Goal: Information Seeking & Learning: Find specific fact

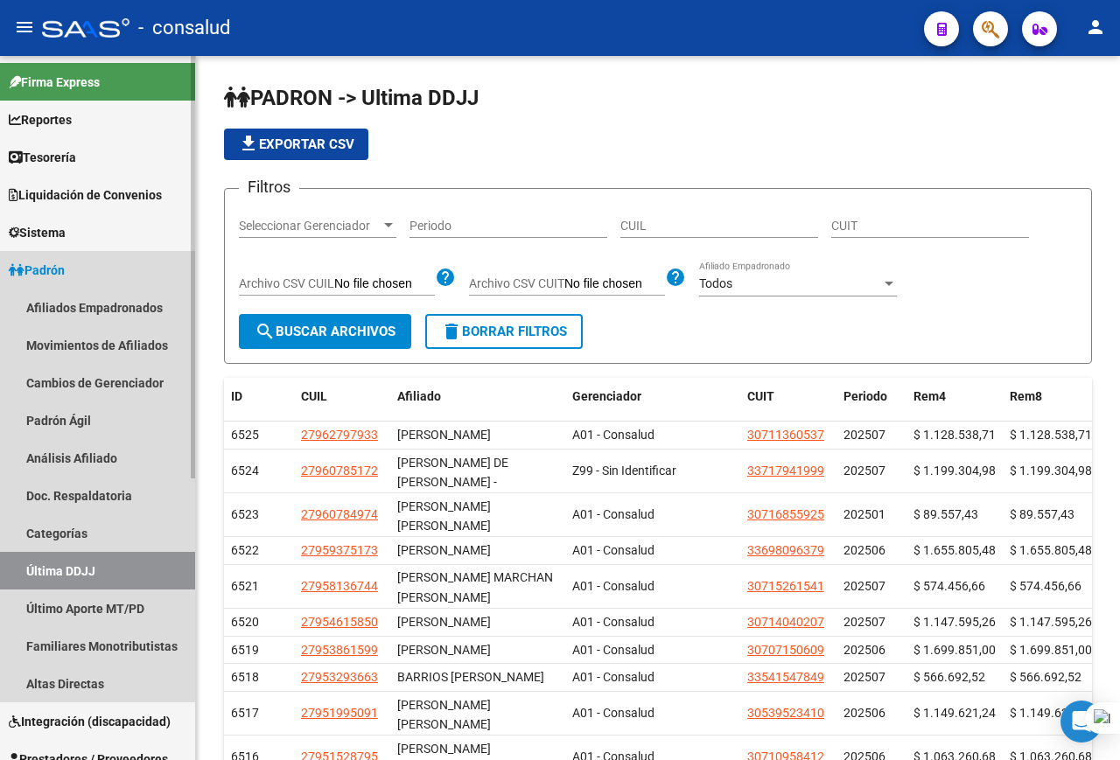
click at [37, 265] on span "Padrón" at bounding box center [37, 270] width 56 height 19
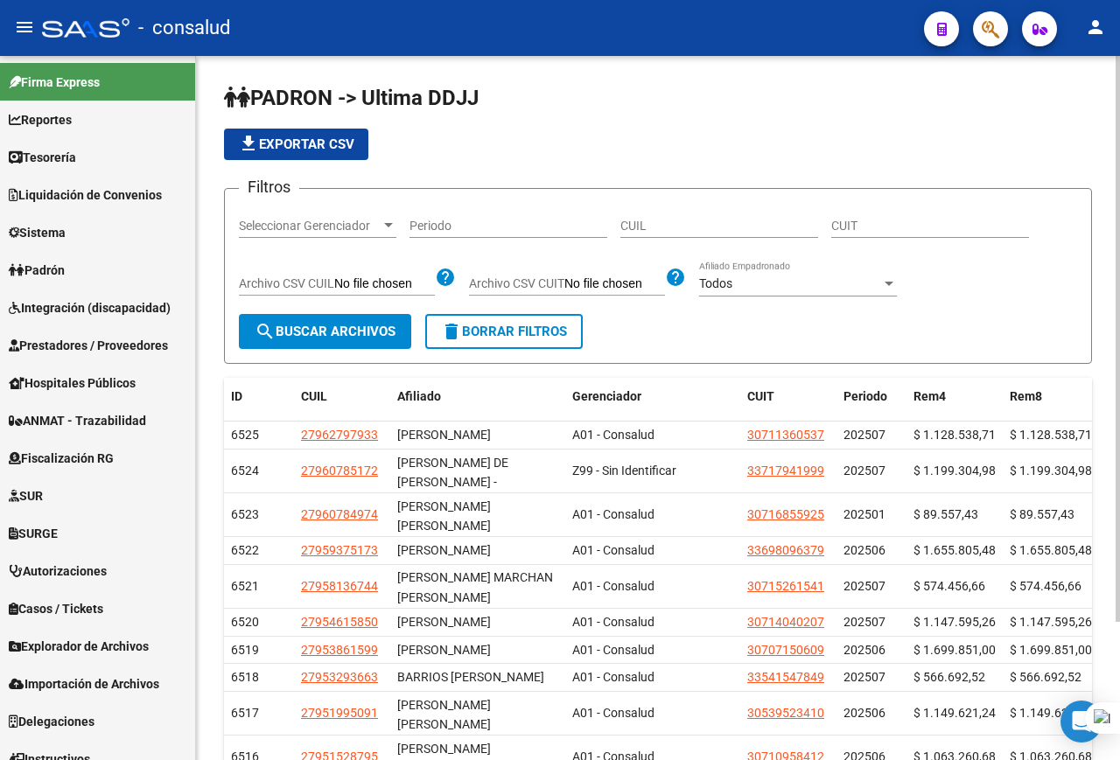
click at [850, 227] on input "CUIT" at bounding box center [930, 226] width 198 height 15
paste input "30698075321"
type input "30698075321"
click at [351, 323] on button "search Buscar Archivos" at bounding box center [325, 331] width 172 height 35
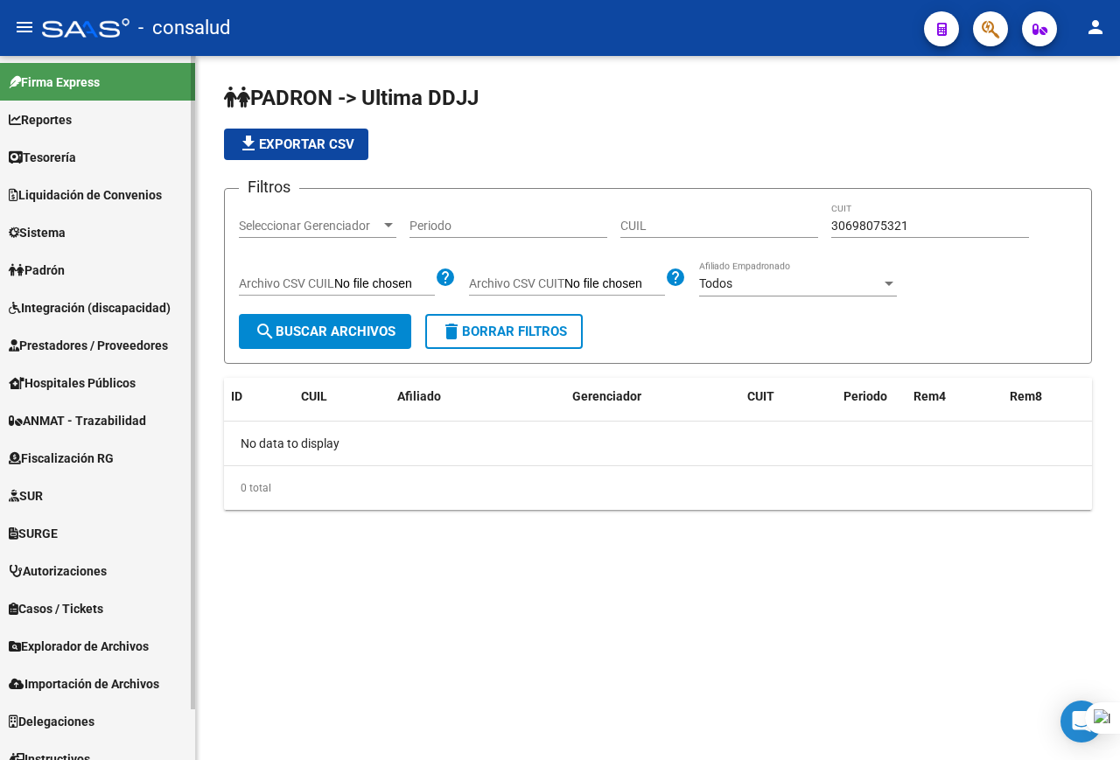
click at [36, 266] on span "Padrón" at bounding box center [37, 270] width 56 height 19
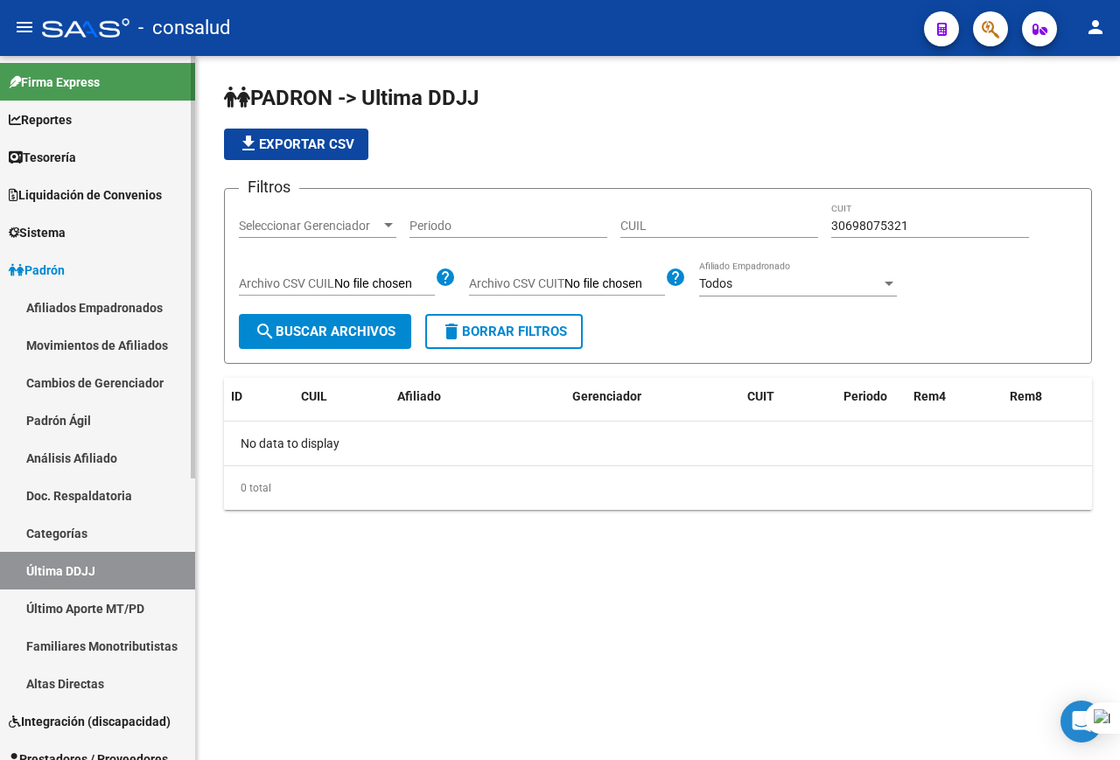
click at [88, 460] on link "Análisis Afiliado" at bounding box center [97, 458] width 195 height 38
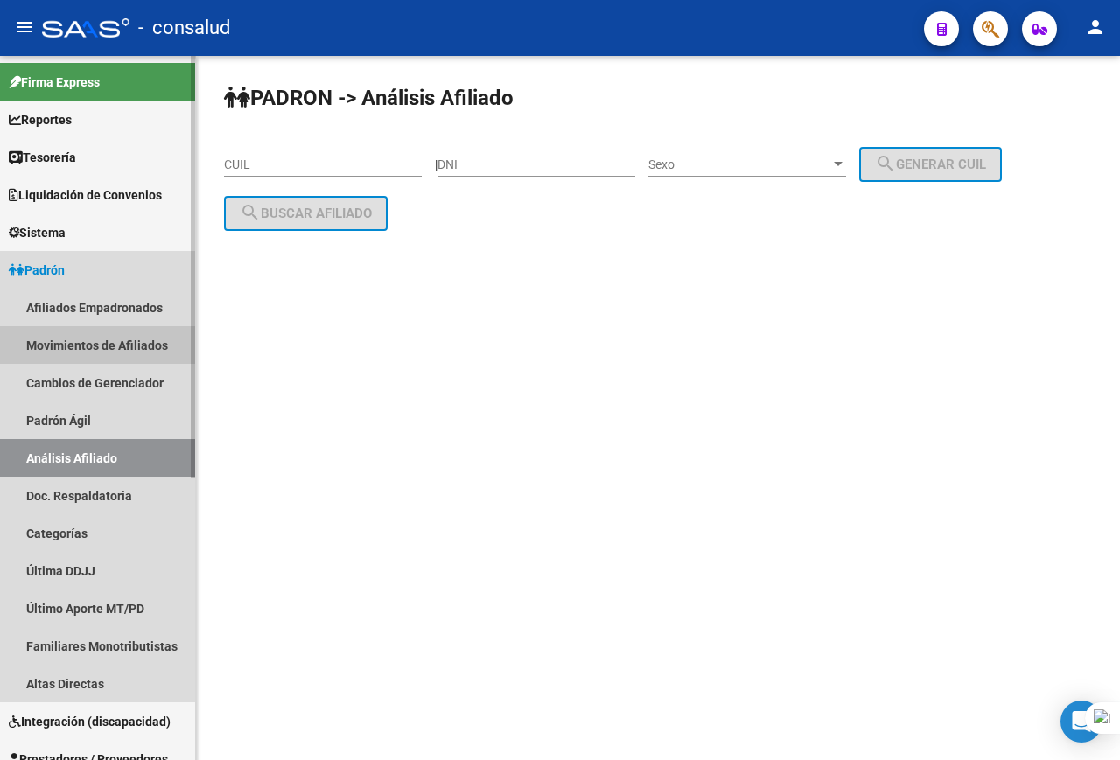
click at [77, 346] on link "Movimientos de Afiliados" at bounding box center [97, 345] width 195 height 38
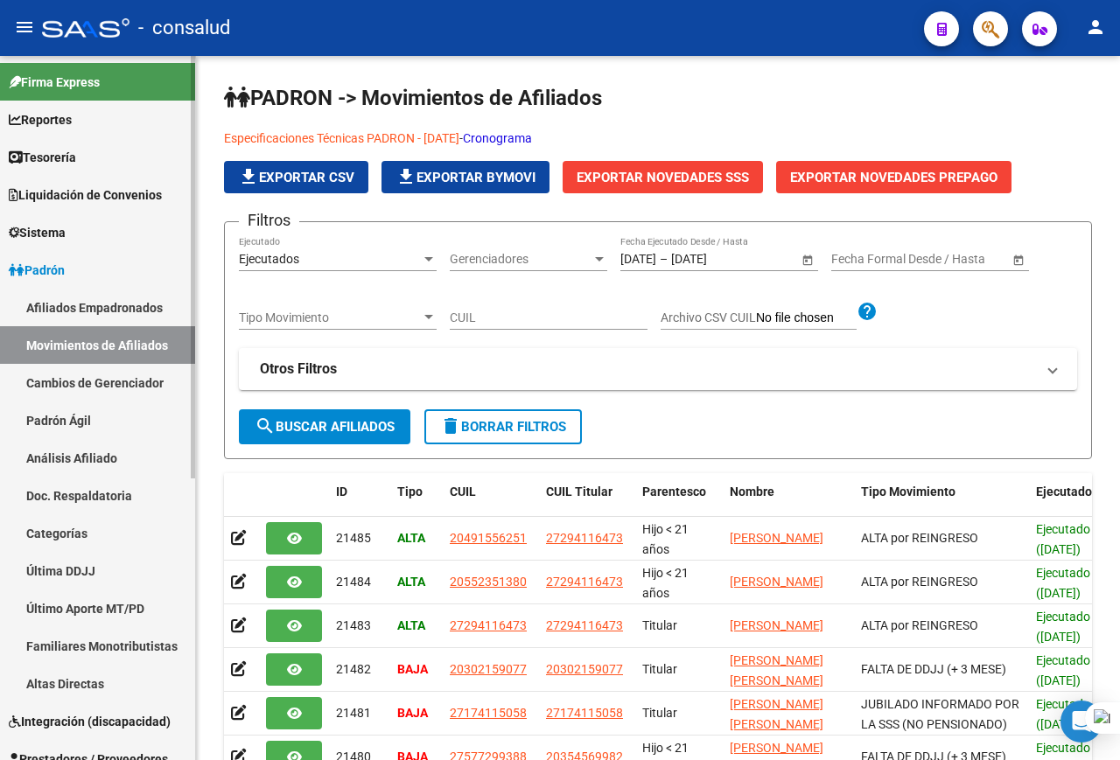
click at [66, 309] on link "Afiliados Empadronados" at bounding box center [97, 308] width 195 height 38
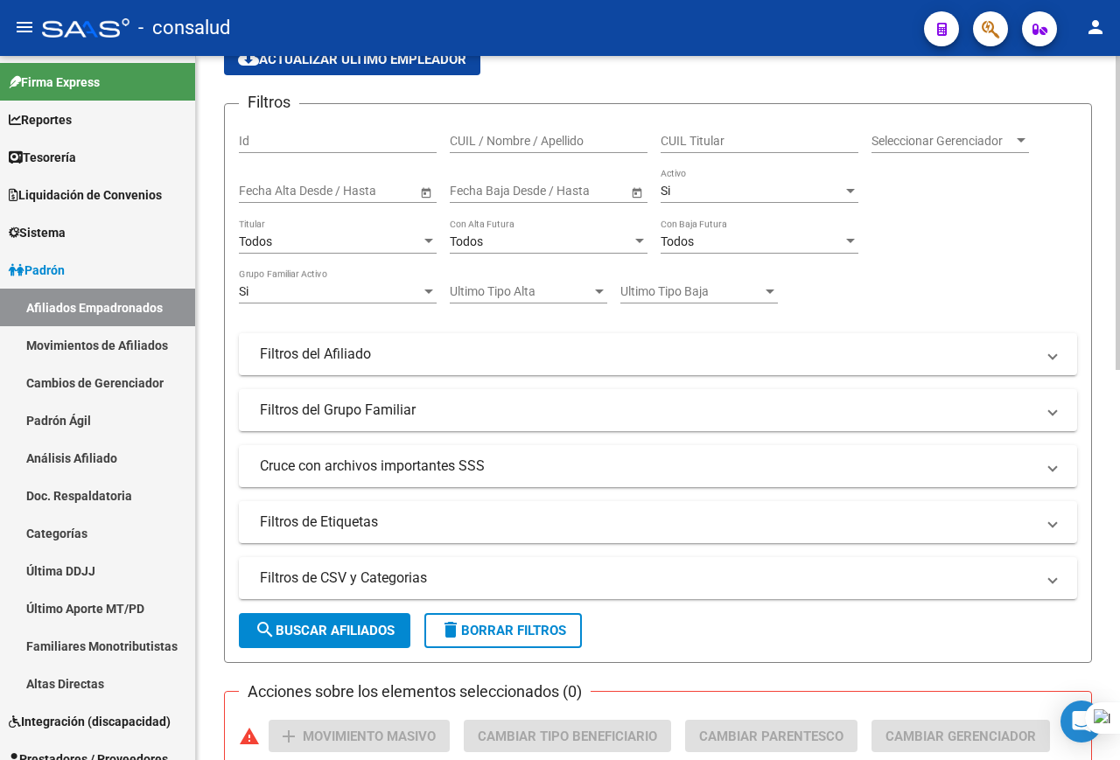
scroll to position [263, 0]
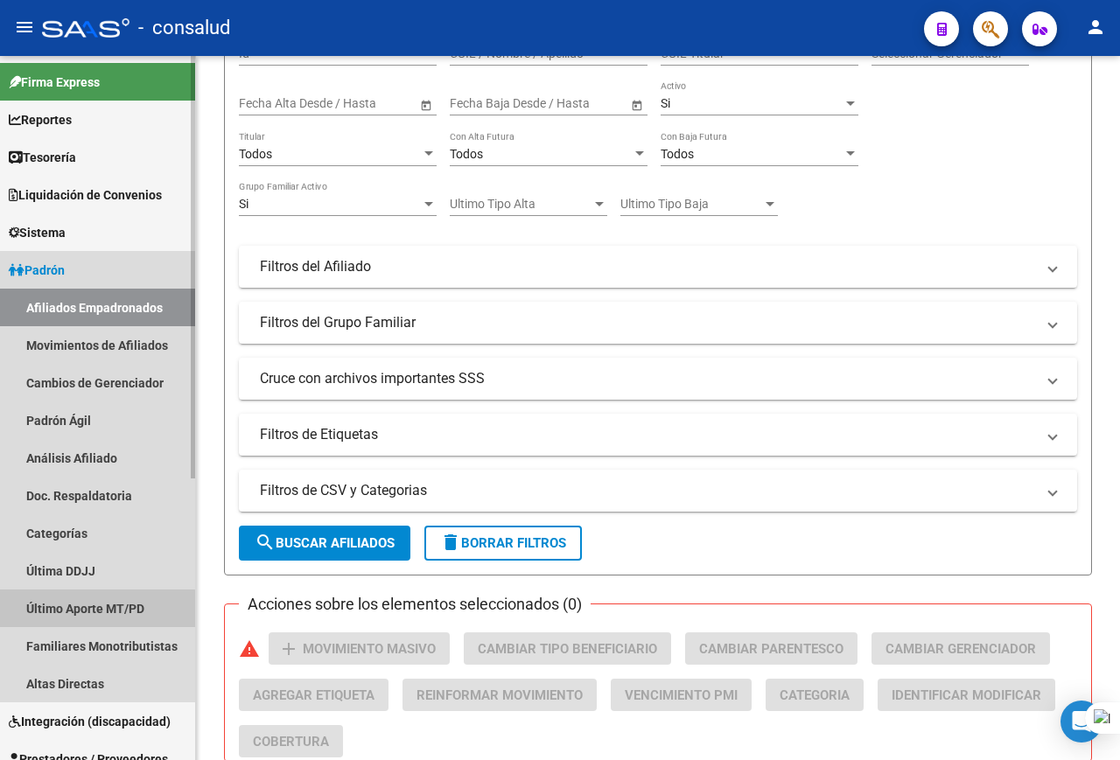
click at [81, 610] on link "Último Aporte MT/PD" at bounding box center [97, 609] width 195 height 38
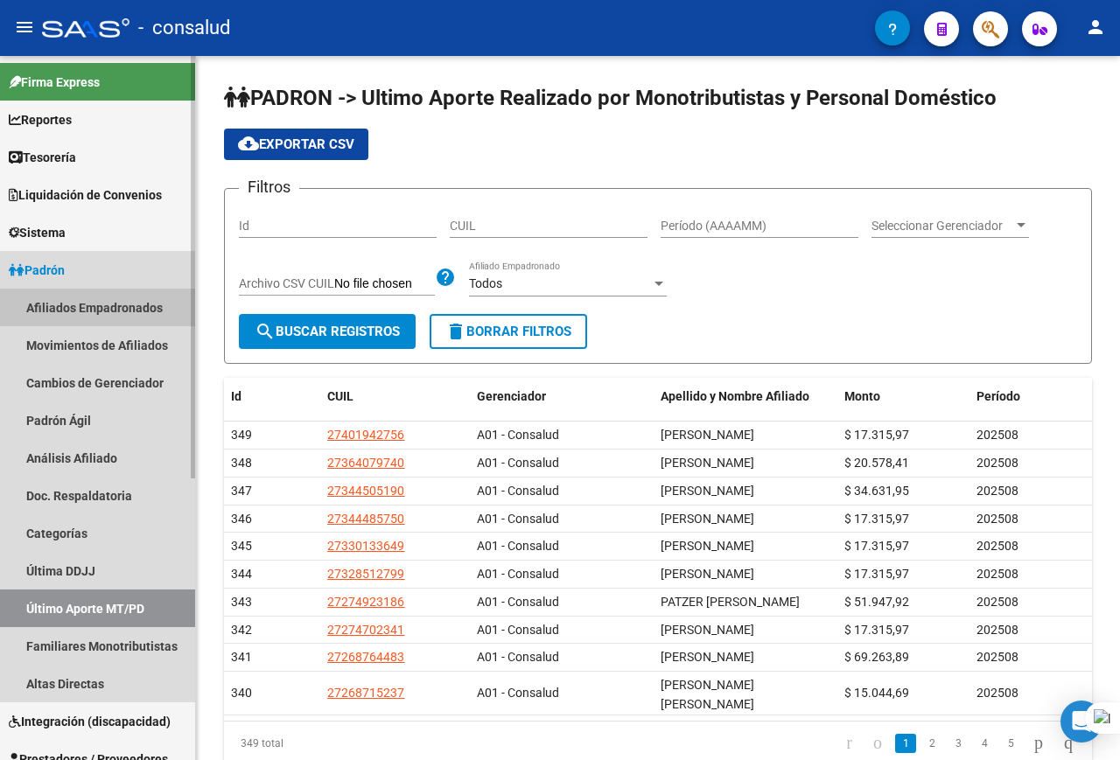
click at [61, 315] on link "Afiliados Empadronados" at bounding box center [97, 308] width 195 height 38
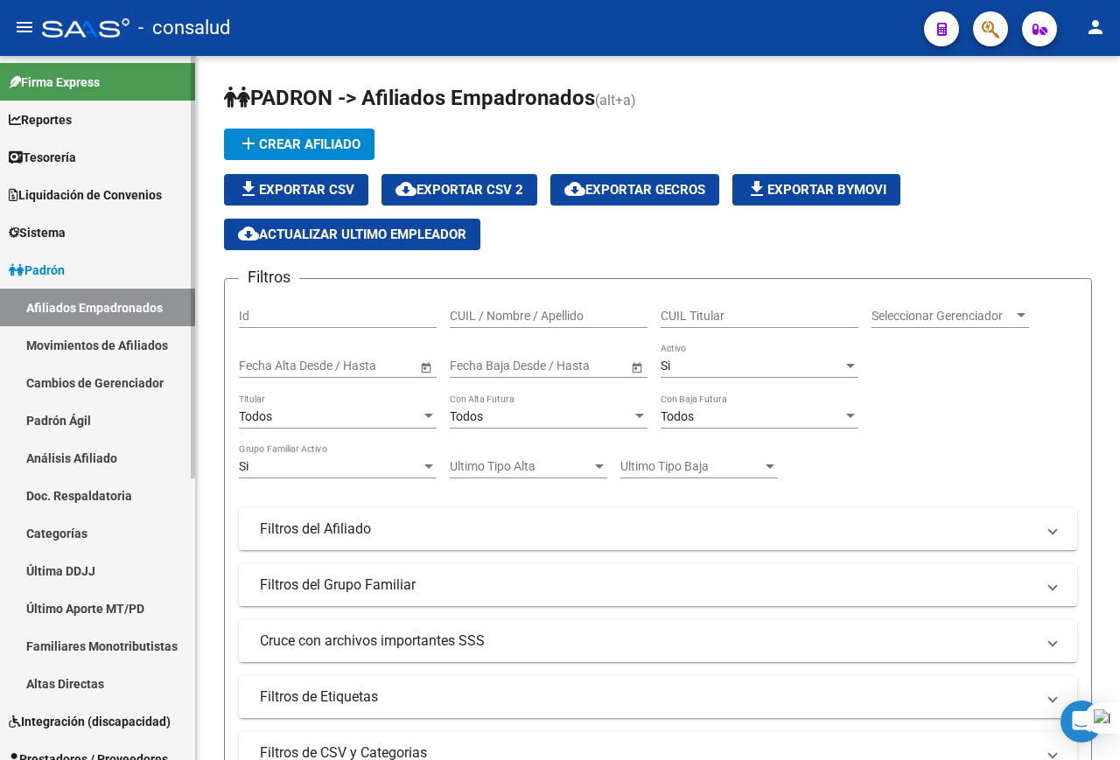
click at [32, 225] on span "Sistema" at bounding box center [37, 232] width 57 height 19
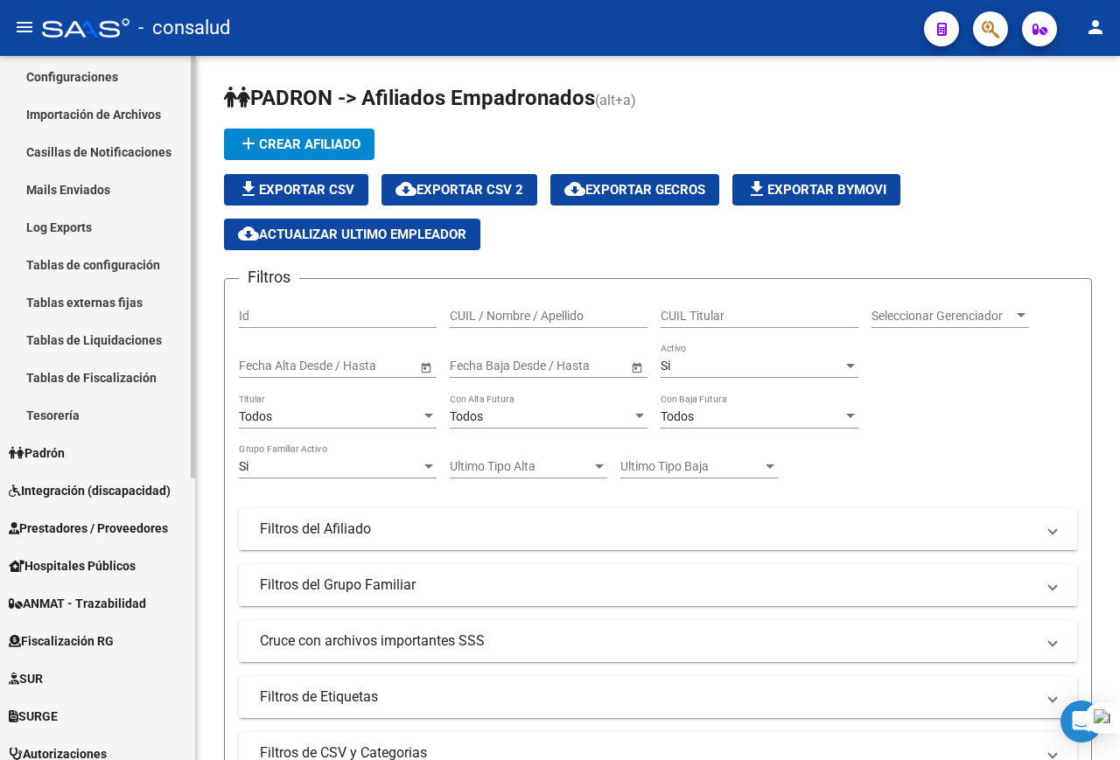
scroll to position [263, 0]
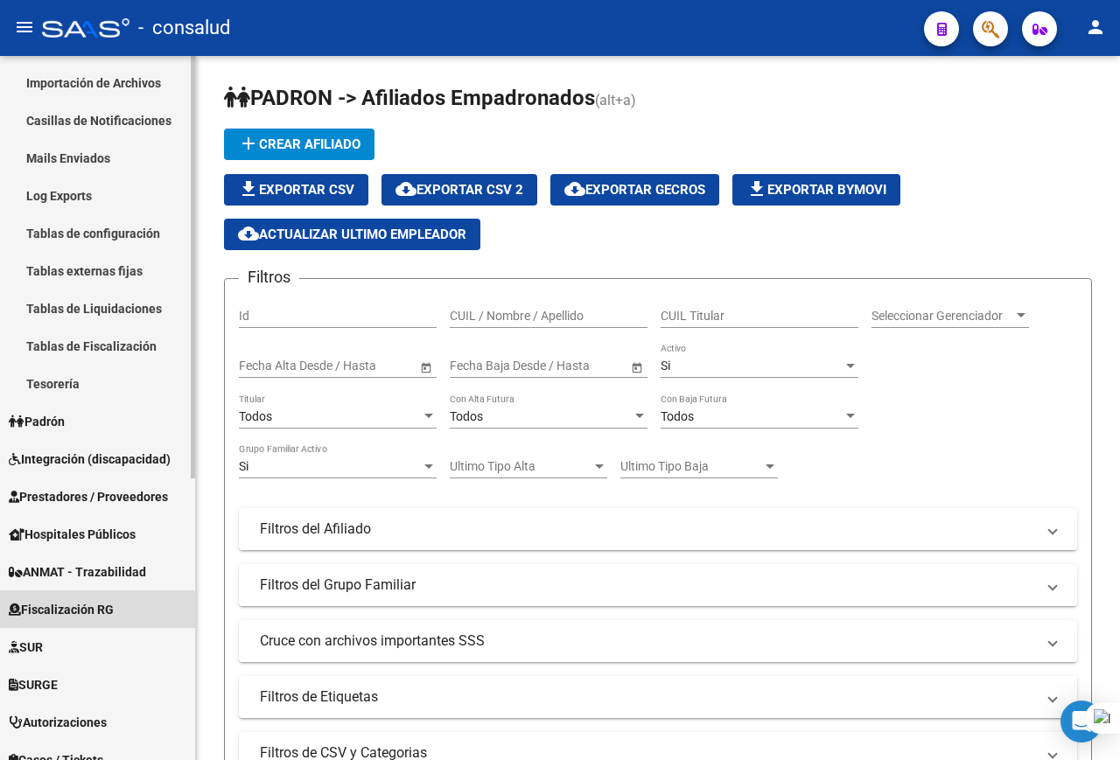
click at [71, 613] on span "Fiscalización RG" at bounding box center [61, 609] width 105 height 19
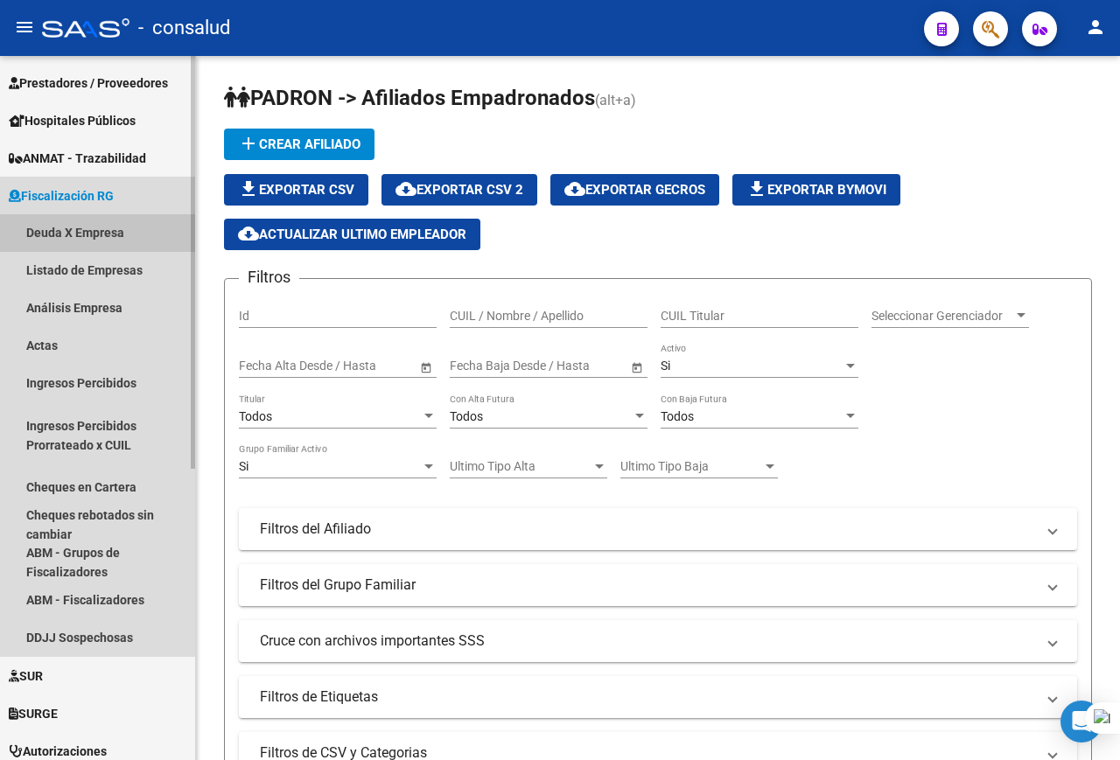
click at [88, 228] on link "Deuda X Empresa" at bounding box center [97, 233] width 195 height 38
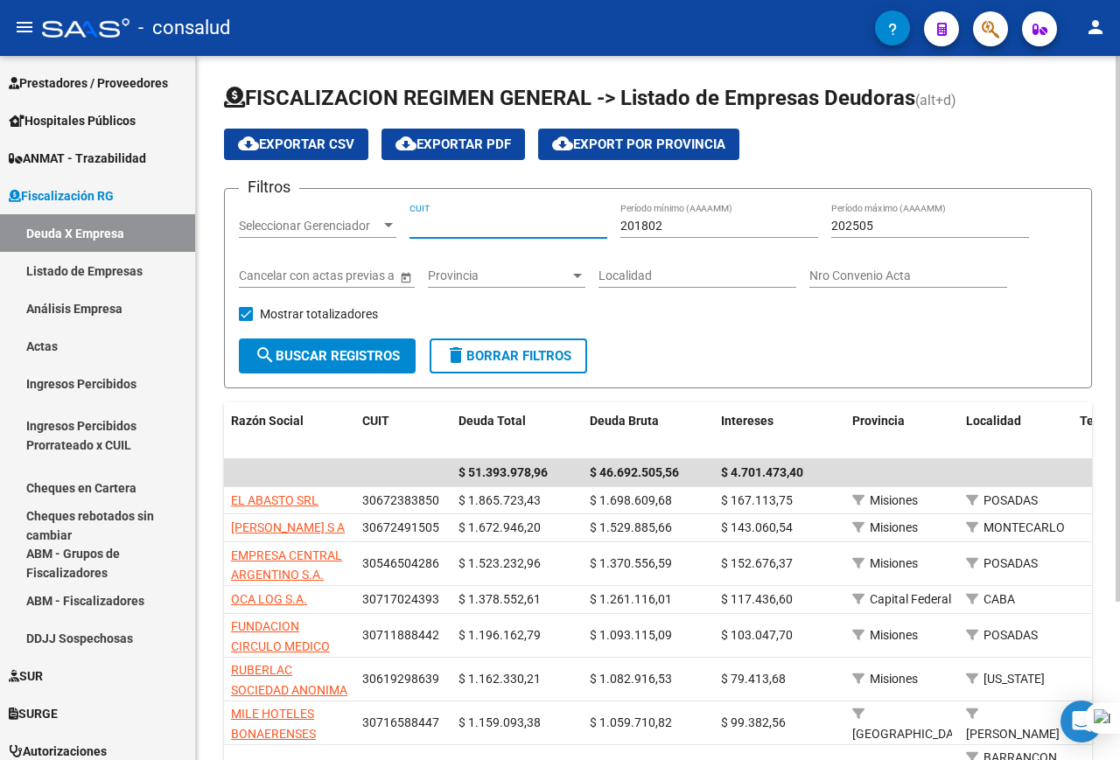
click at [488, 226] on input "CUIT" at bounding box center [509, 226] width 198 height 15
paste input "30-69807532-1"
type input "30-69807532-1"
click at [360, 357] on span "search Buscar Registros" at bounding box center [327, 356] width 145 height 16
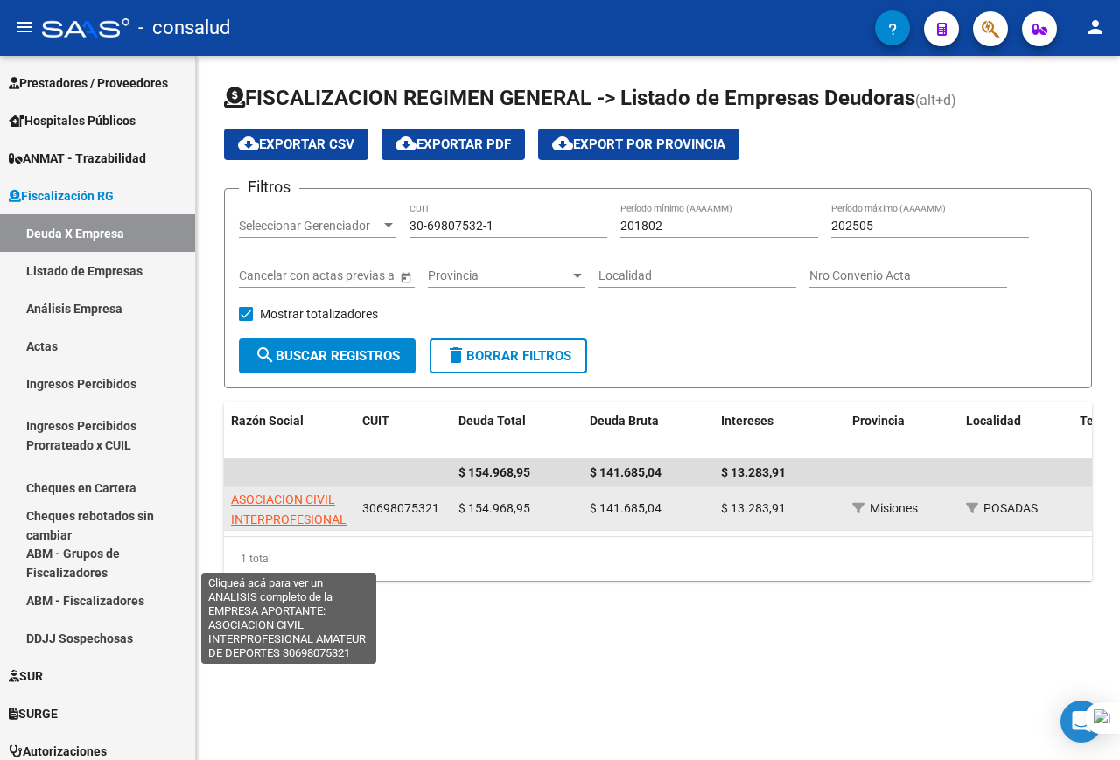
click at [296, 501] on span "ASOCIACION CIVIL INTERPROFESIONAL AMATEUR DE DEPORTES" at bounding box center [289, 530] width 116 height 74
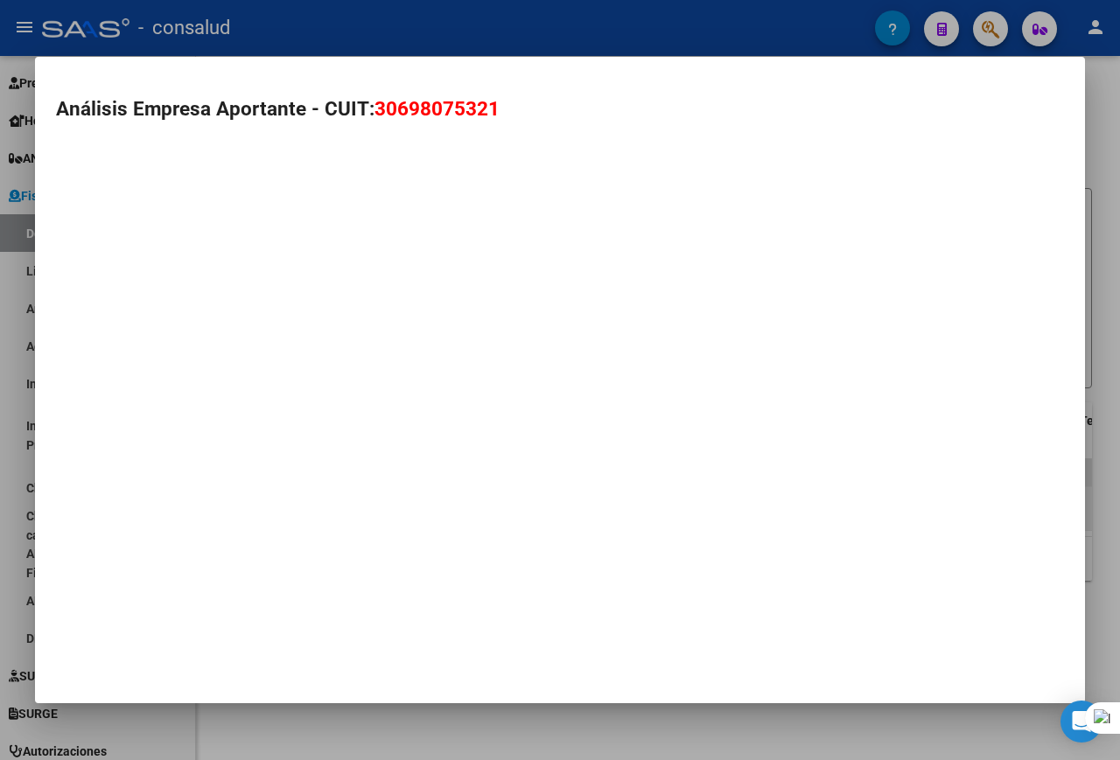
click at [296, 501] on mat-dialog-container "Análisis Empresa Aportante - CUIT: 30698075321" at bounding box center [560, 380] width 1050 height 647
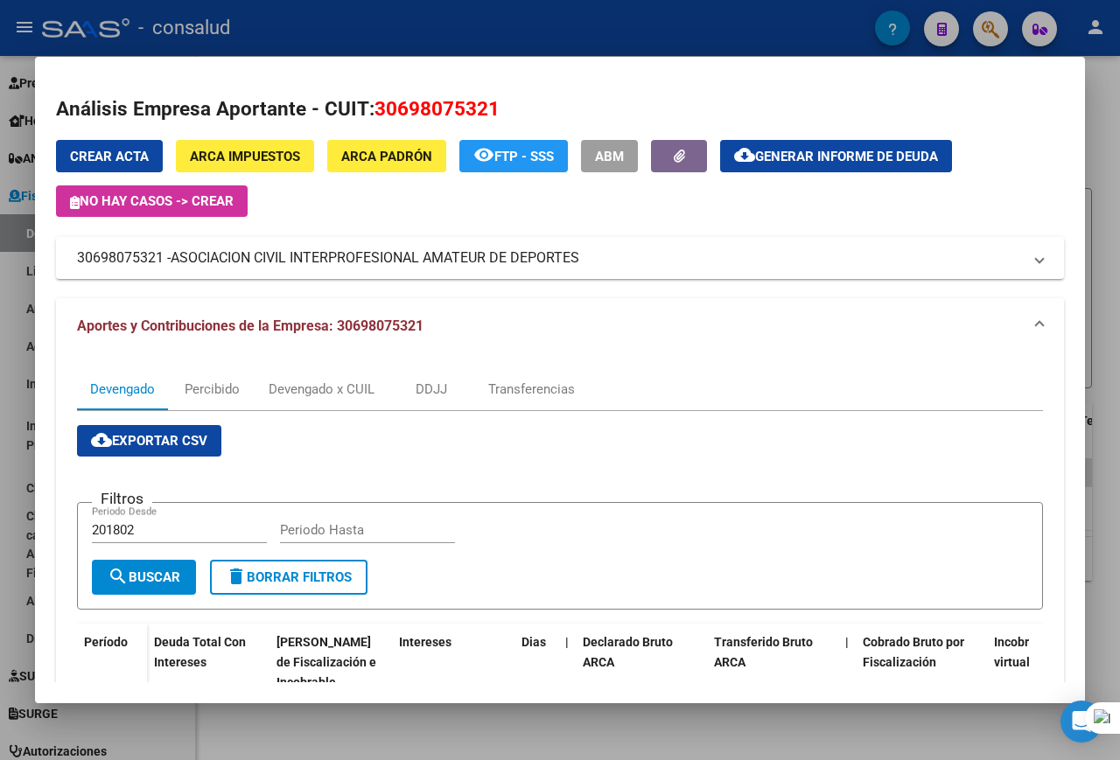
click at [628, 347] on mat-expansion-panel-header "Aportes y Contribuciones de la Empresa: 30698075321" at bounding box center [560, 326] width 1008 height 56
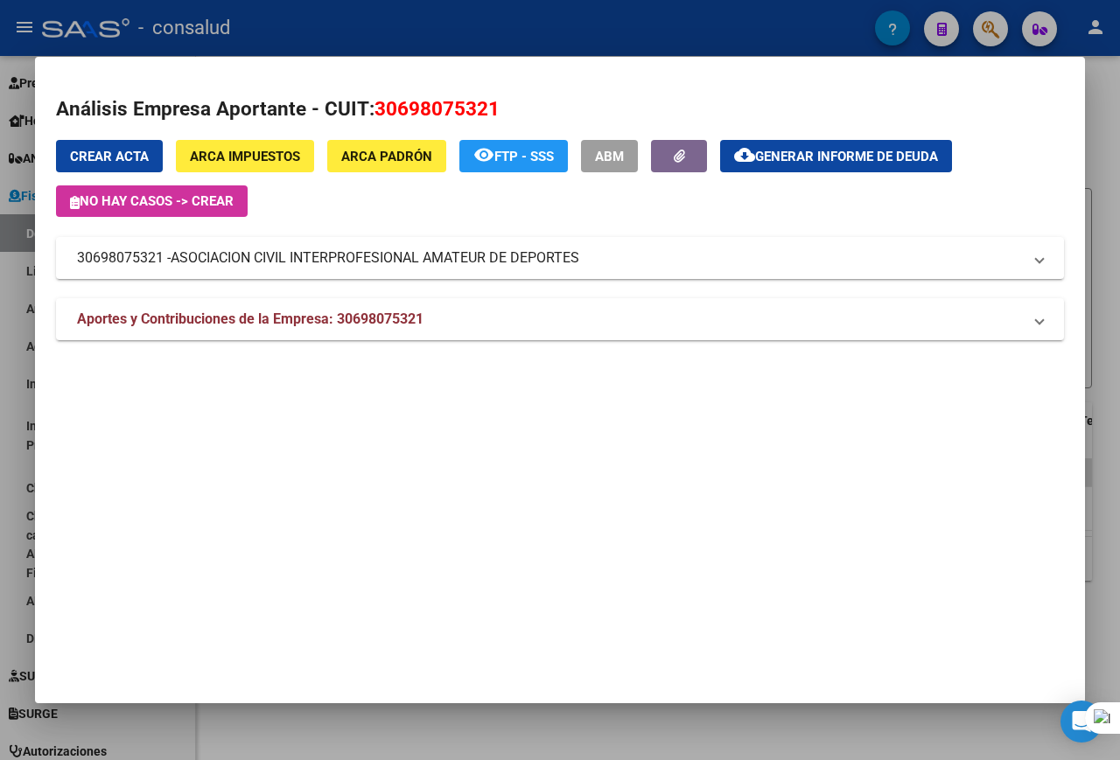
click at [628, 347] on div "Análisis Empresa Aportante - CUIT: 30698075321 Crear Acta ARCA Impuestos ARCA P…" at bounding box center [560, 228] width 1008 height 266
click at [623, 318] on mat-panel-title "Aportes y Contribuciones de la Empresa: 30698075321" at bounding box center [549, 319] width 945 height 21
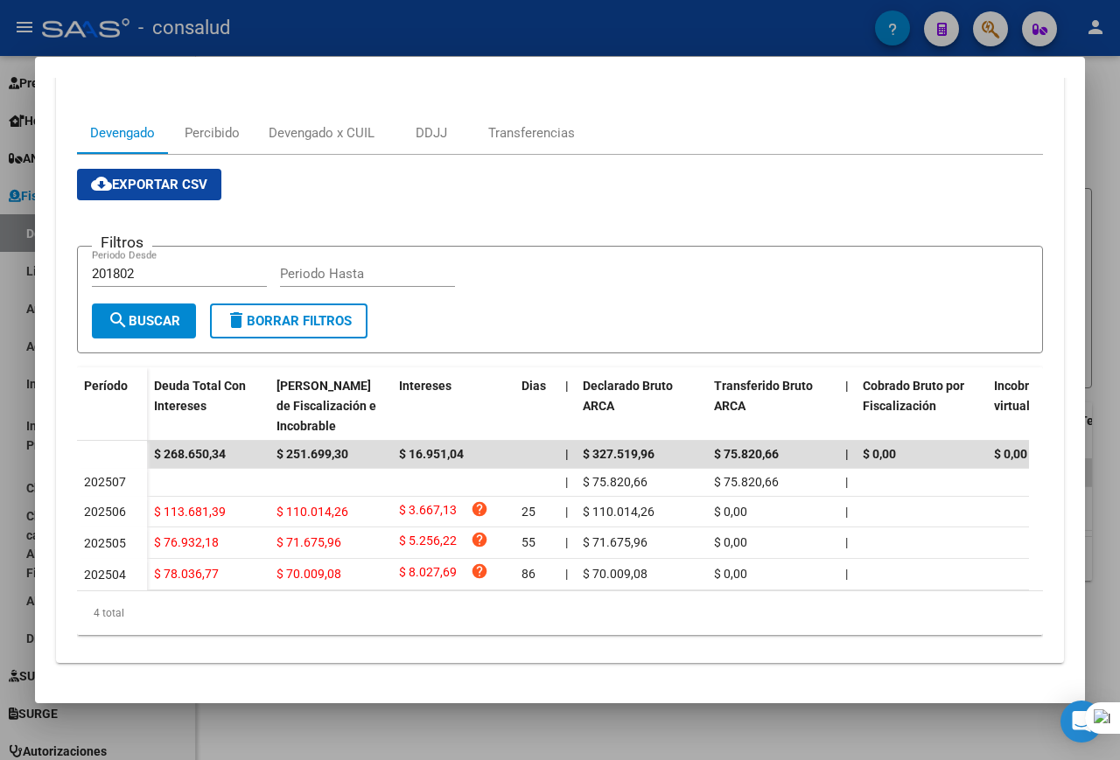
scroll to position [263, 0]
click at [426, 131] on div "DDJJ" at bounding box center [432, 132] width 32 height 19
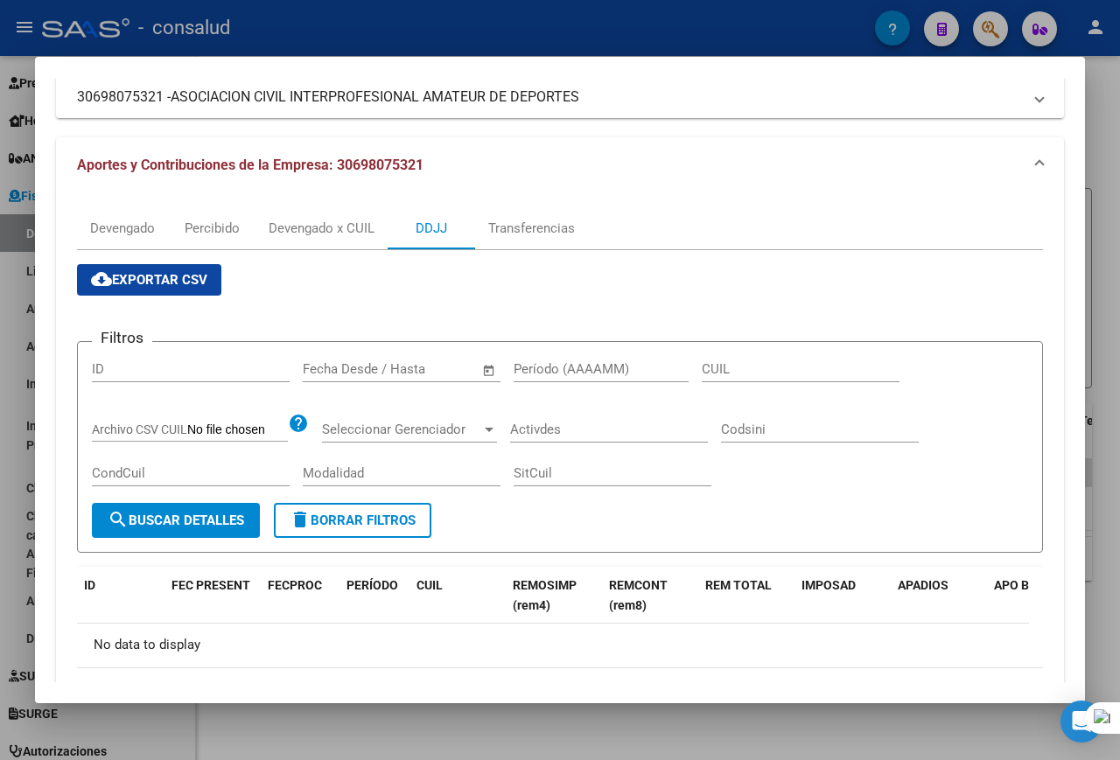
scroll to position [151, 0]
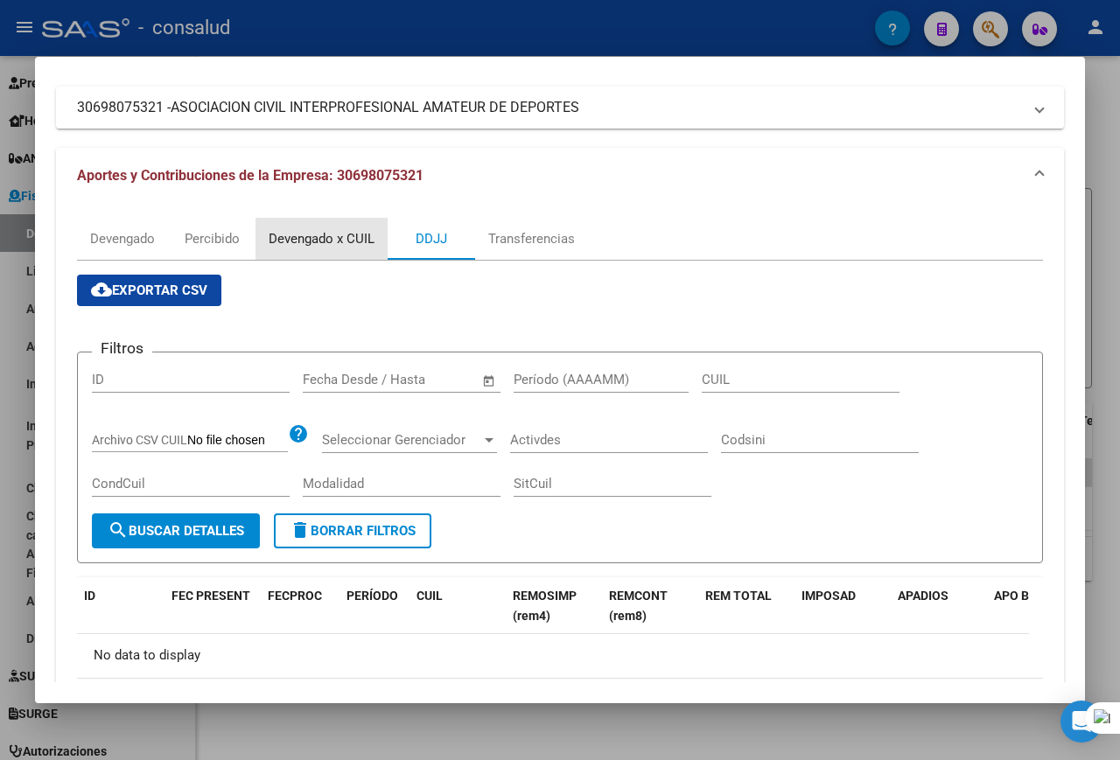
click at [343, 238] on div "Devengado x CUIL" at bounding box center [322, 238] width 106 height 19
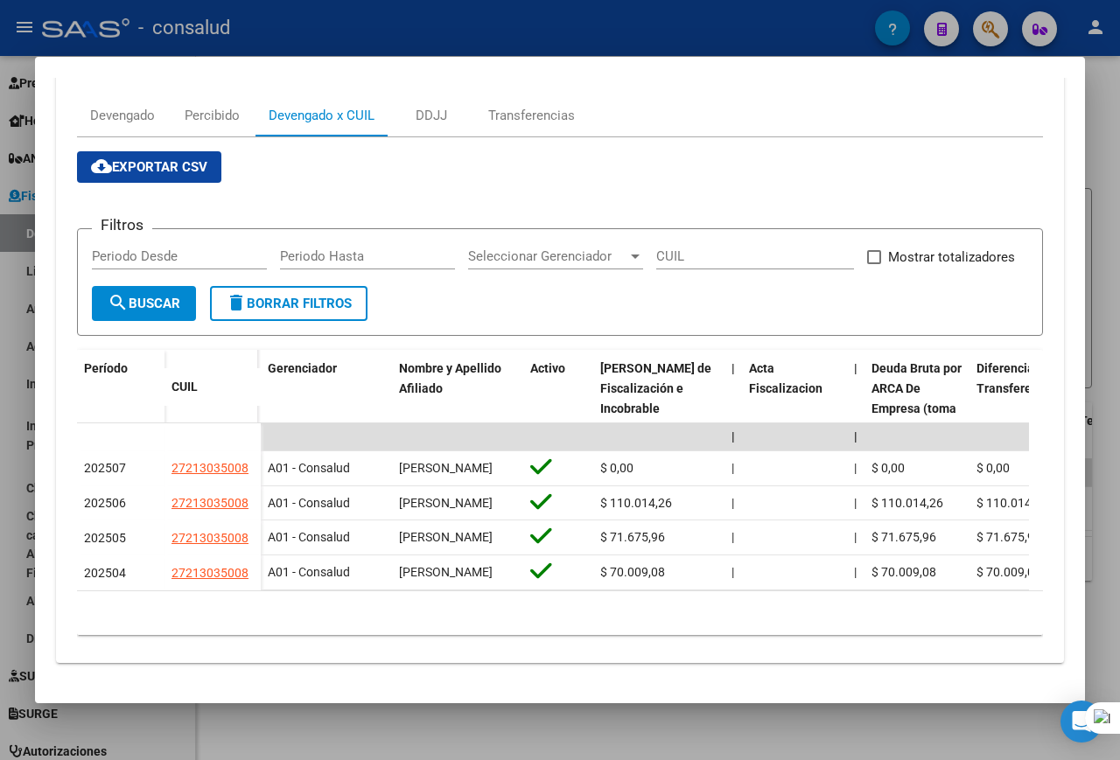
scroll to position [345, 0]
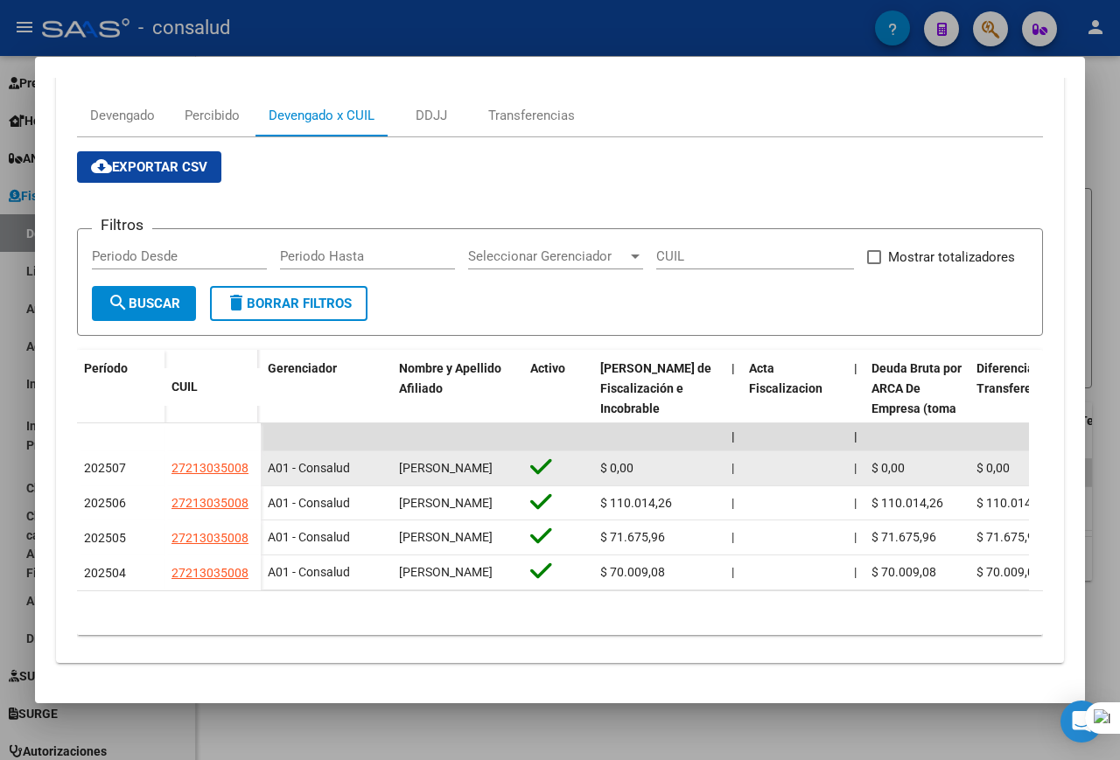
drag, startPoint x: 156, startPoint y: 424, endPoint x: 252, endPoint y: 419, distance: 96.4
click at [257, 452] on div "202507 27213035008" at bounding box center [169, 469] width 184 height 35
copy div "27213035008"
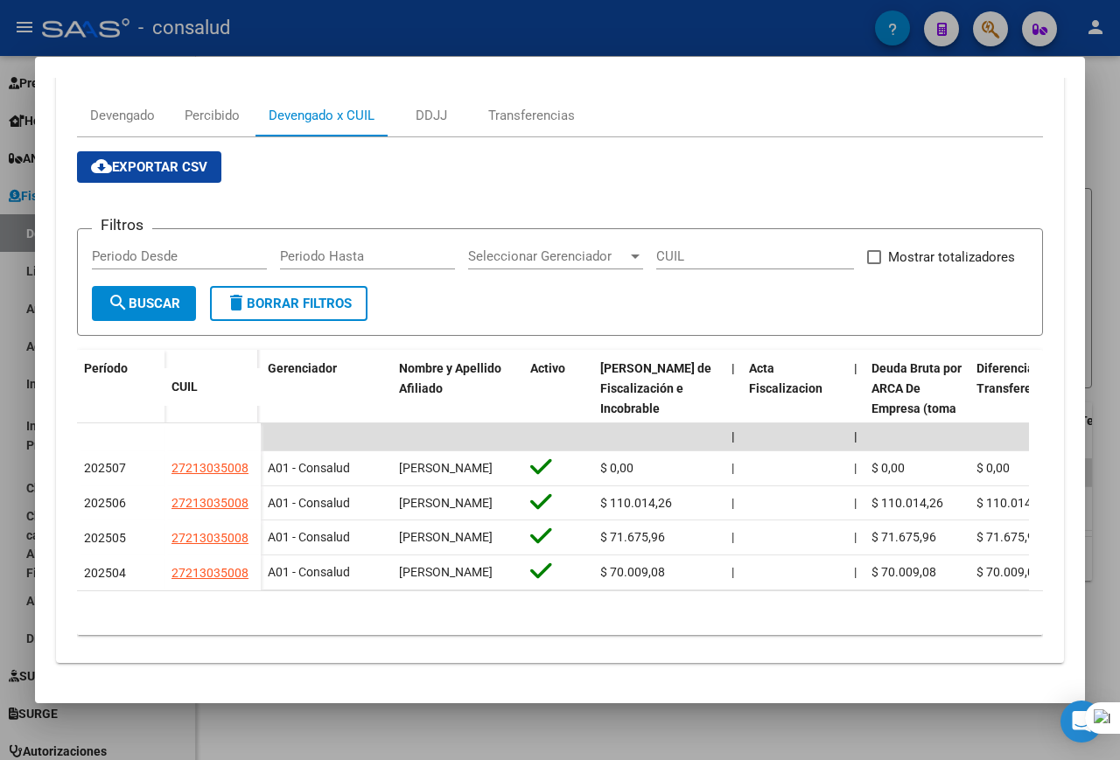
click at [11, 275] on div at bounding box center [560, 380] width 1120 height 760
